Goal: Task Accomplishment & Management: Complete application form

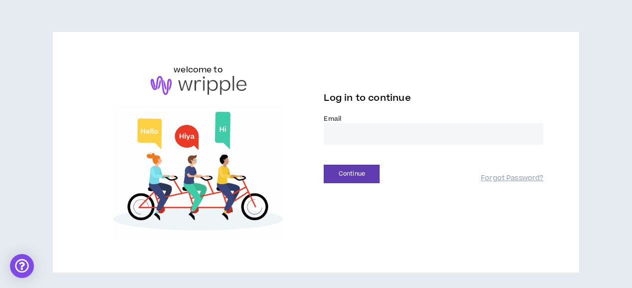
click at [334, 135] on input "email" at bounding box center [433, 133] width 219 height 21
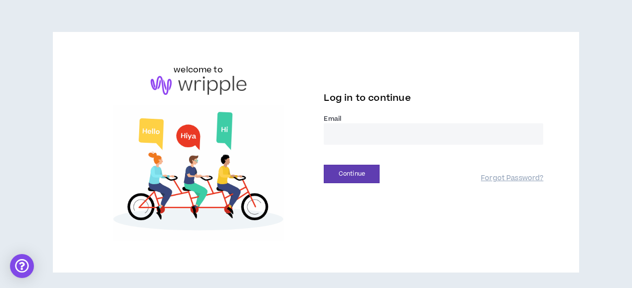
type input "**********"
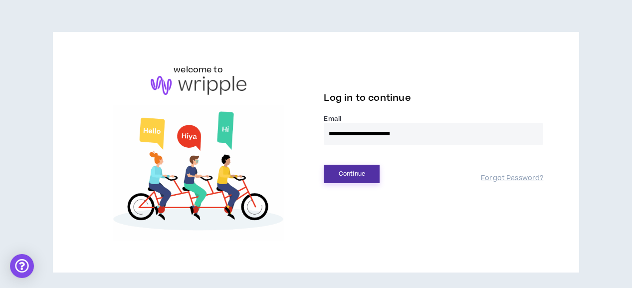
click at [340, 171] on button "Continue" at bounding box center [352, 174] width 56 height 18
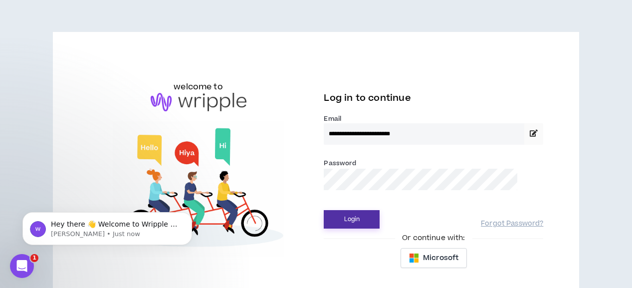
click at [361, 216] on button "Login" at bounding box center [352, 219] width 56 height 18
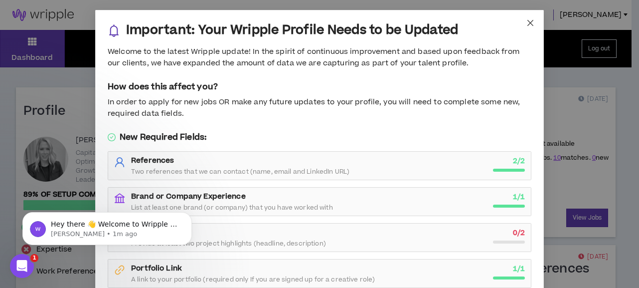
click at [529, 21] on icon "close" at bounding box center [531, 23] width 6 height 6
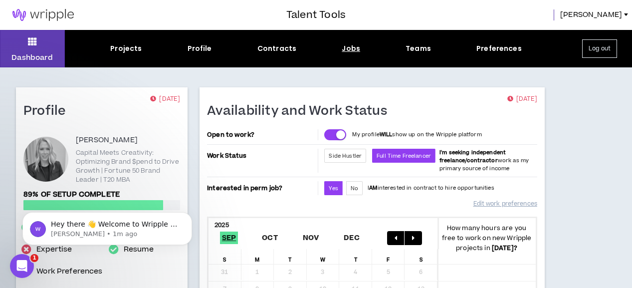
click at [354, 48] on div "Jobs" at bounding box center [351, 48] width 18 height 10
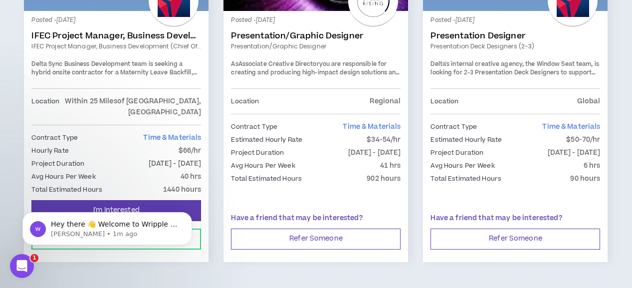
scroll to position [315, 0]
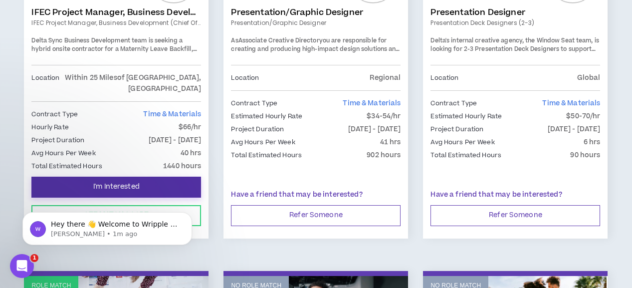
click at [130, 182] on span "I'm Interested" at bounding box center [116, 186] width 46 height 9
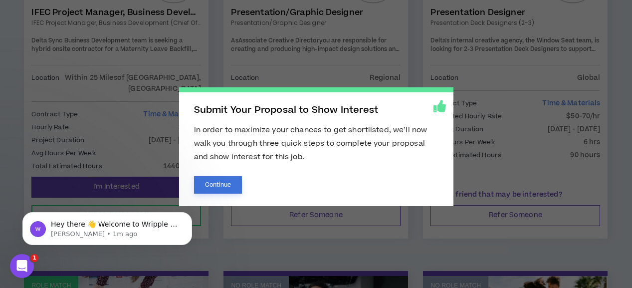
click at [215, 185] on button "Continue" at bounding box center [218, 184] width 48 height 17
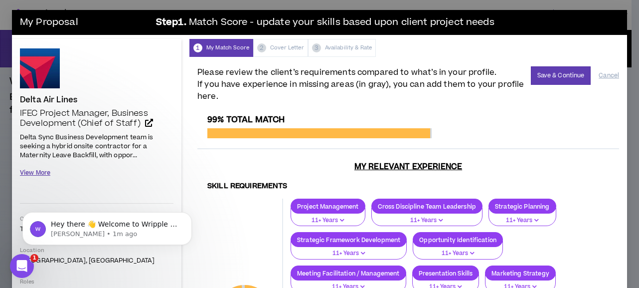
click at [39, 174] on button "View More" at bounding box center [35, 172] width 30 height 17
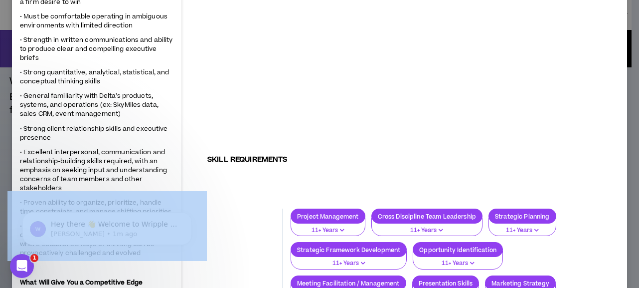
scroll to position [682, 0]
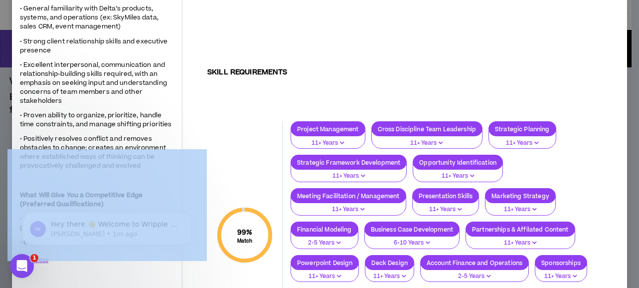
drag, startPoint x: 27, startPoint y: 246, endPoint x: 137, endPoint y: 165, distance: 136.3
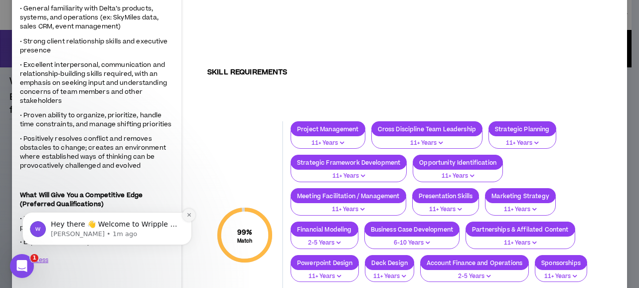
click at [190, 213] on icon "Dismiss notification" at bounding box center [189, 214] width 5 height 5
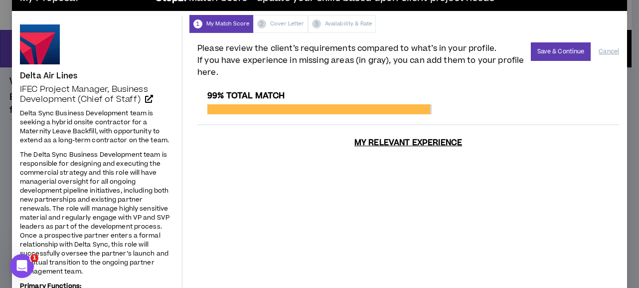
scroll to position [0, 0]
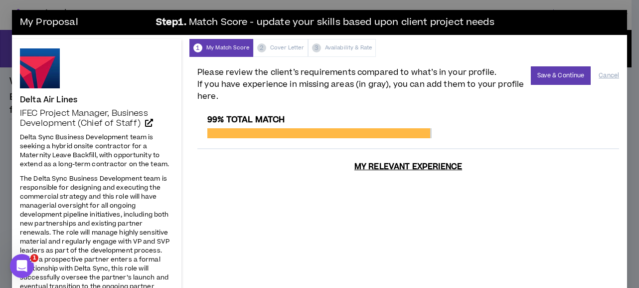
drag, startPoint x: 116, startPoint y: 214, endPoint x: 10, endPoint y: 88, distance: 164.6
click at [10, 88] on div "My Proposal Step 1 . Match Score - update your skills based upon client project…" at bounding box center [319, 144] width 639 height 288
copy div "Lorem Ips Dolor SITA Consect Adipisc, Elitsedd Eiusmodtemp (Incid ut Labor) Etd…"
